Goal: Communication & Community: Ask a question

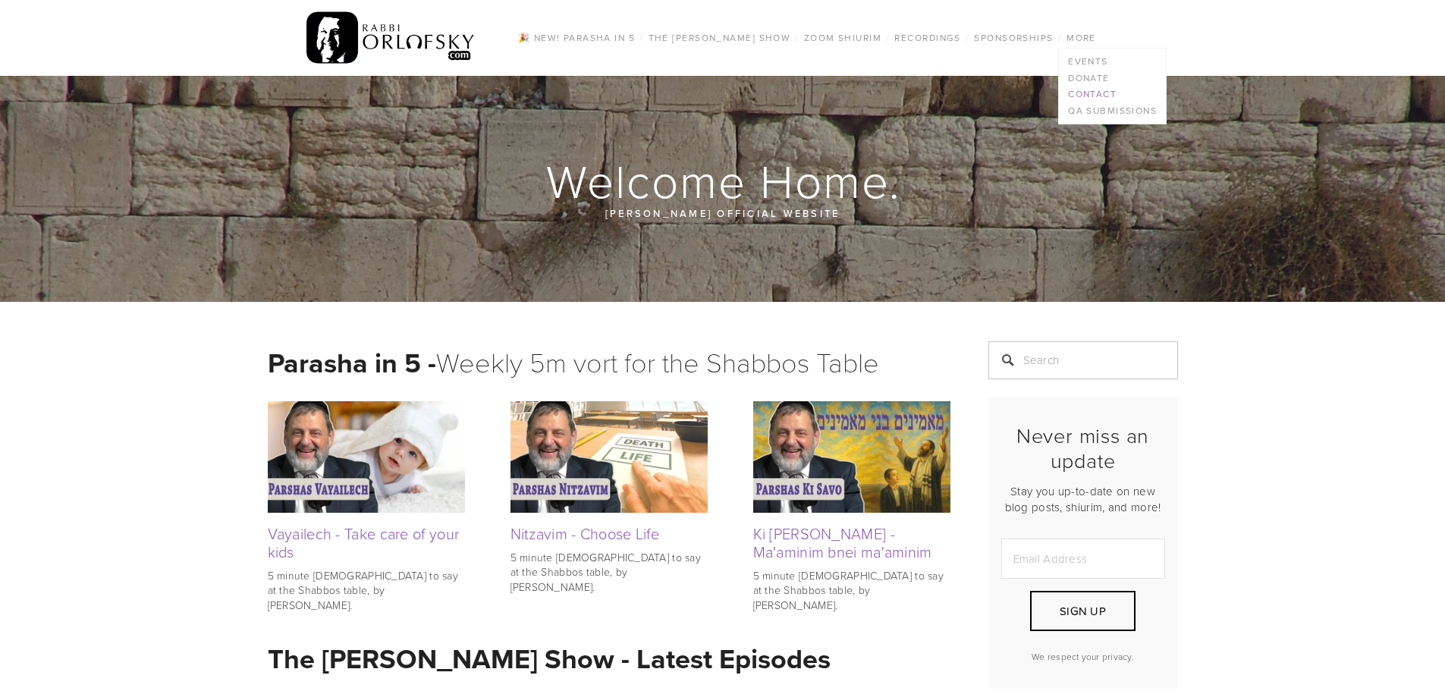
click at [1086, 90] on link "Contact" at bounding box center [1112, 94] width 107 height 17
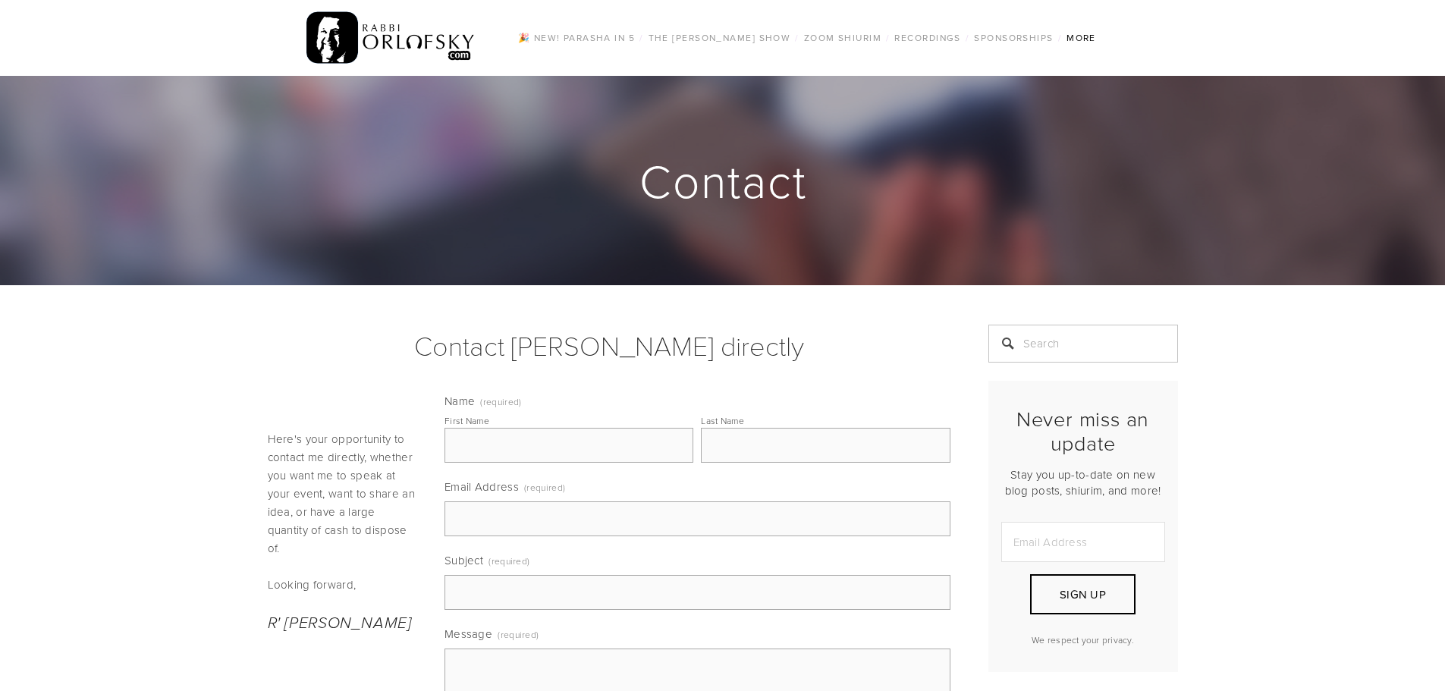
click at [561, 428] on input "First Name" at bounding box center [569, 445] width 249 height 35
type input "Uri"
click at [777, 438] on input "Last Name" at bounding box center [825, 445] width 249 height 35
type input "Borowski"
click at [558, 518] on input "Email Address (required)" at bounding box center [698, 518] width 506 height 35
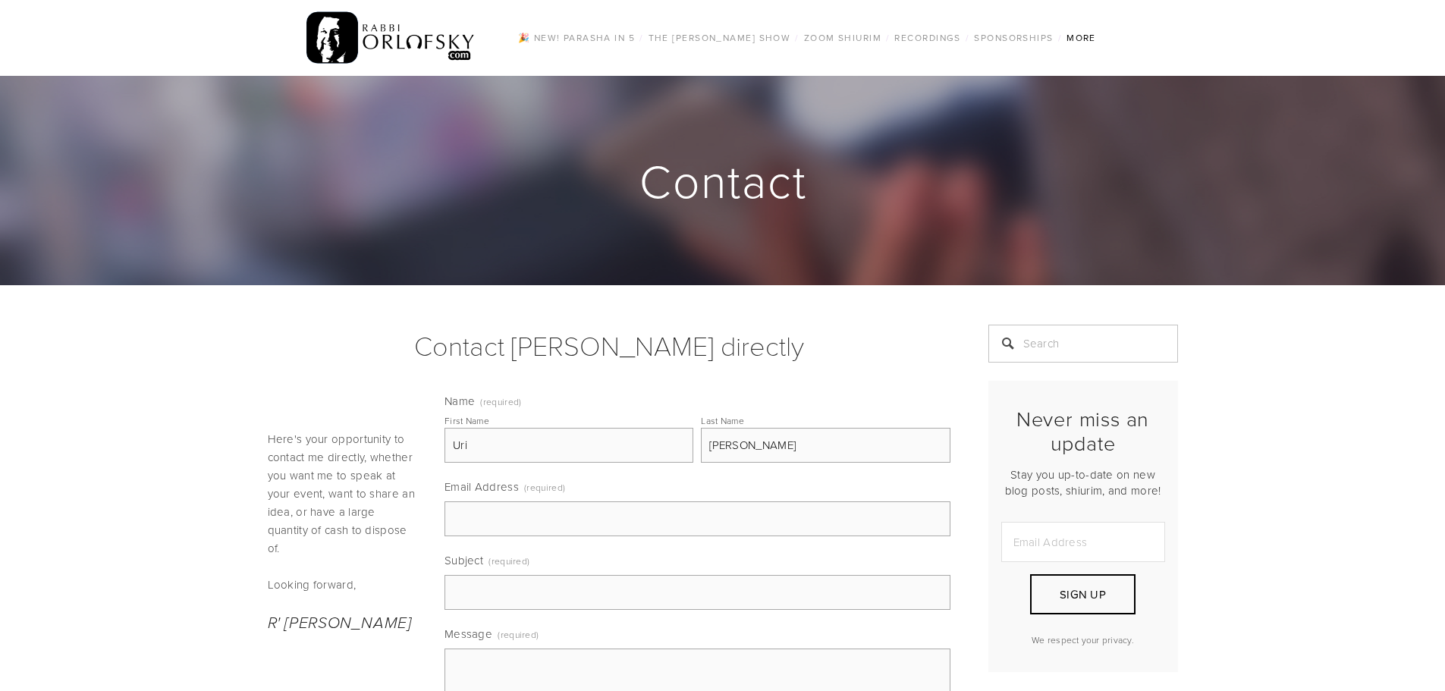
type input "uriborowski@gmail.com"
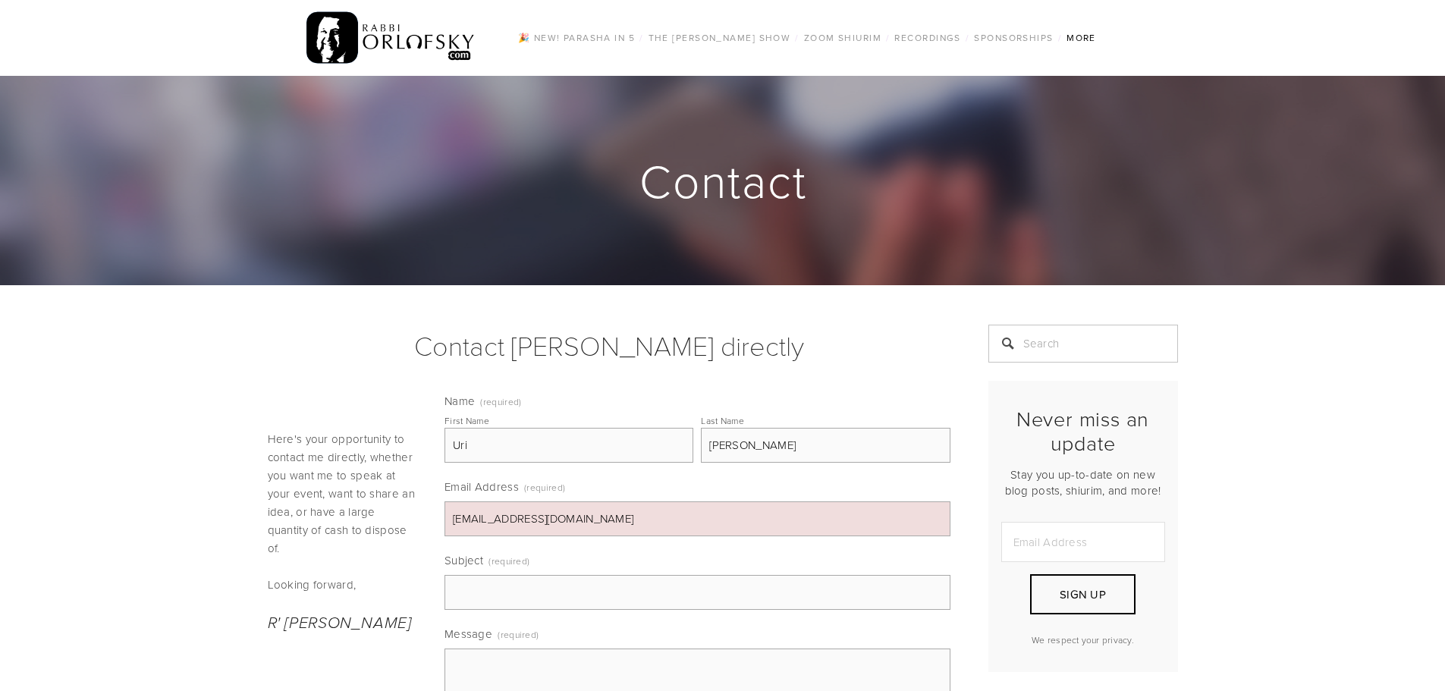
click at [506, 583] on input "Subject (required)" at bounding box center [698, 592] width 506 height 35
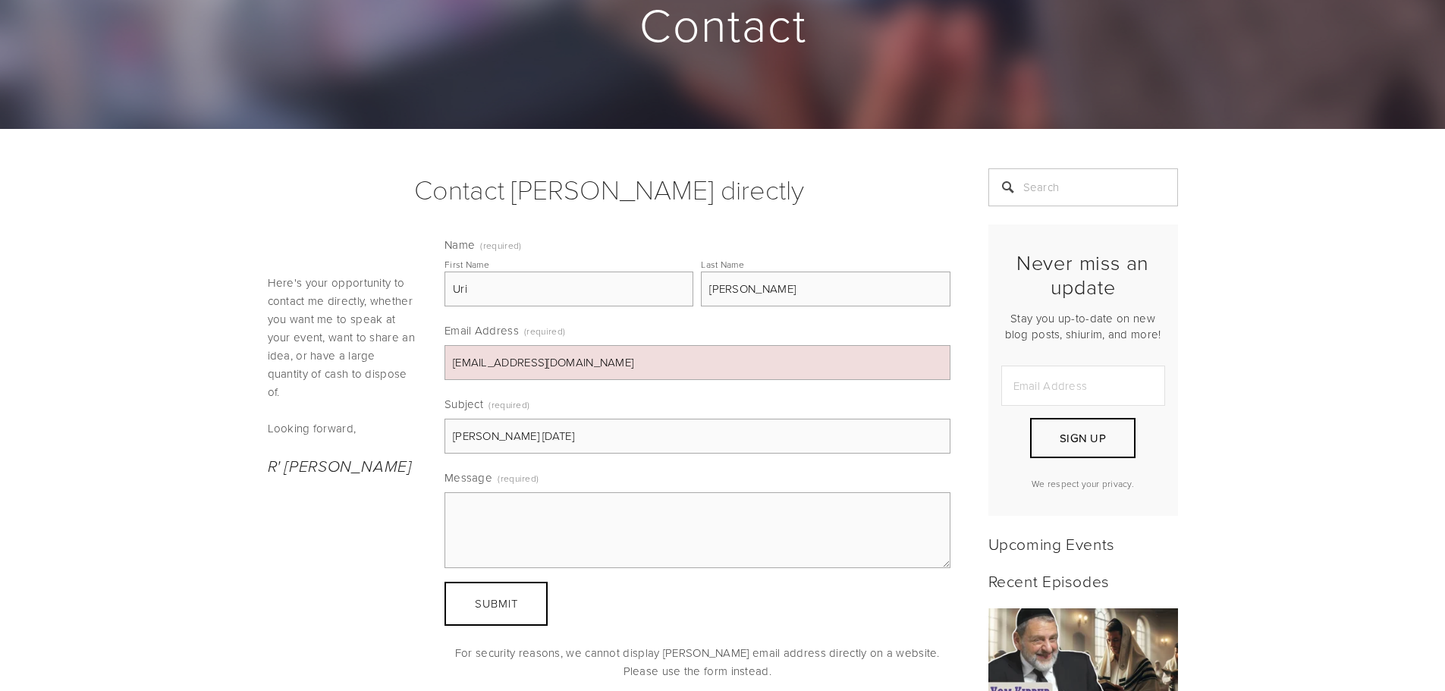
scroll to position [228, 0]
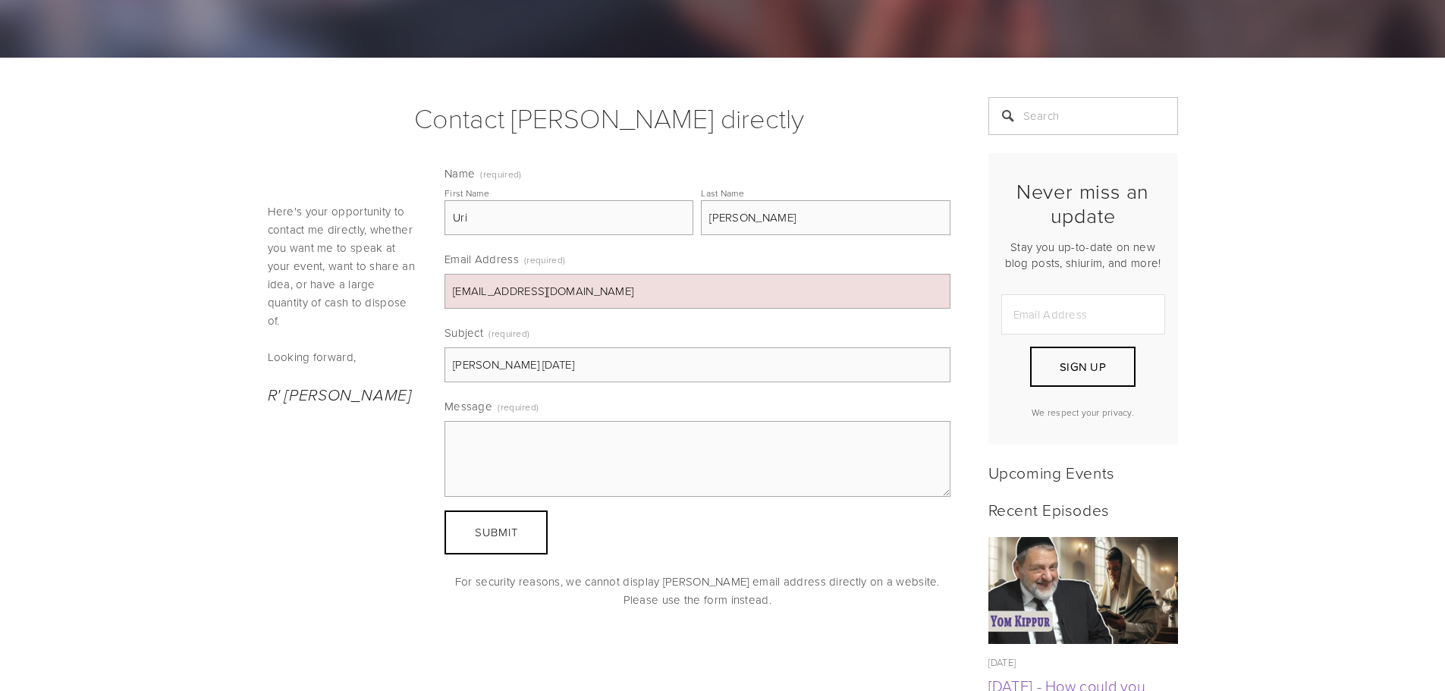
type input "Shiur Erev Yom Kippur"
click at [521, 443] on textarea "Message (required)" at bounding box center [698, 459] width 506 height 76
click at [617, 456] on textarea "Hi Rabbi, Did you give your early Al Chait Shiur" at bounding box center [698, 459] width 506 height 76
drag, startPoint x: 568, startPoint y: 365, endPoint x: 498, endPoint y: 365, distance: 70.5
click at [498, 365] on input "Shiur Erev Yom Kippur" at bounding box center [698, 364] width 506 height 35
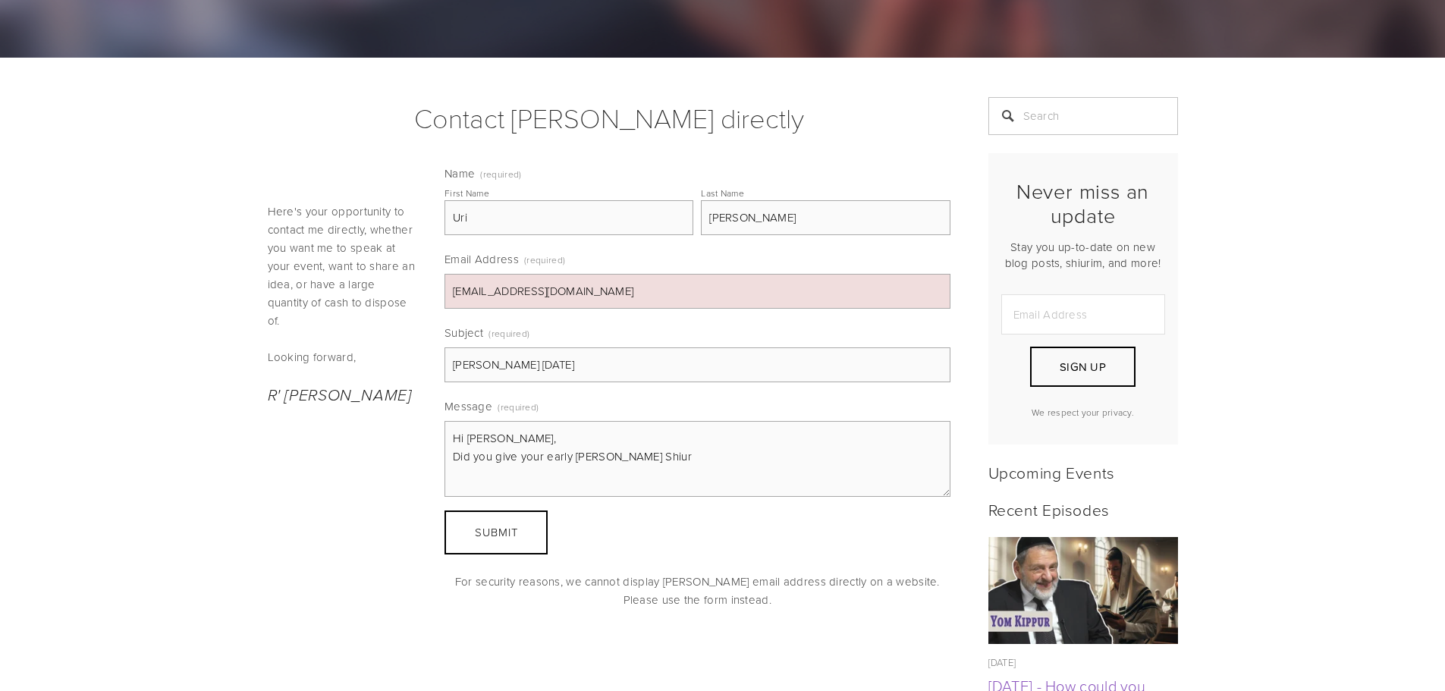
click at [646, 459] on textarea "Hi Rabbi, Did you give your early Al Chait Shiur" at bounding box center [698, 459] width 506 height 76
type textarea "Hi Rabbi, Did you give your early Al Chait Shiur? If yes was it recorded and wi…"
click at [512, 534] on span "Submit" at bounding box center [496, 532] width 43 height 16
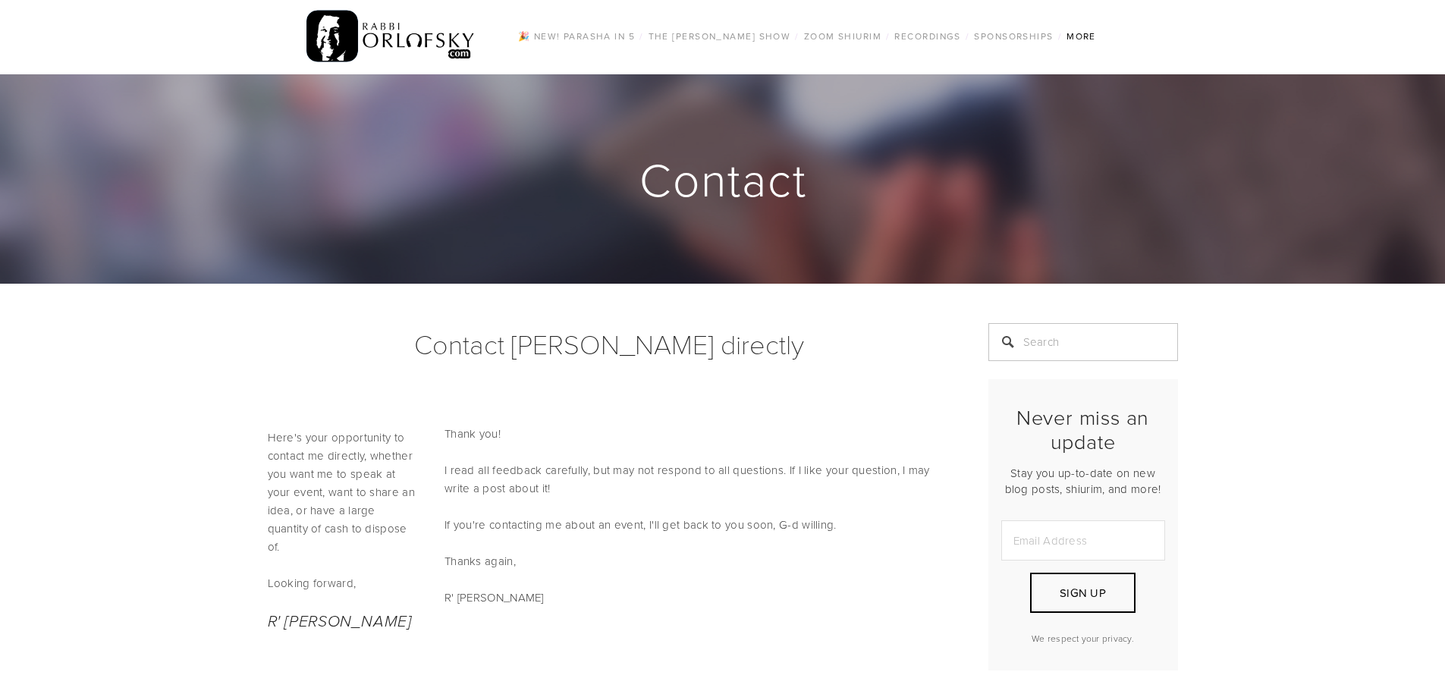
scroll to position [0, 0]
